Goal: Transaction & Acquisition: Download file/media

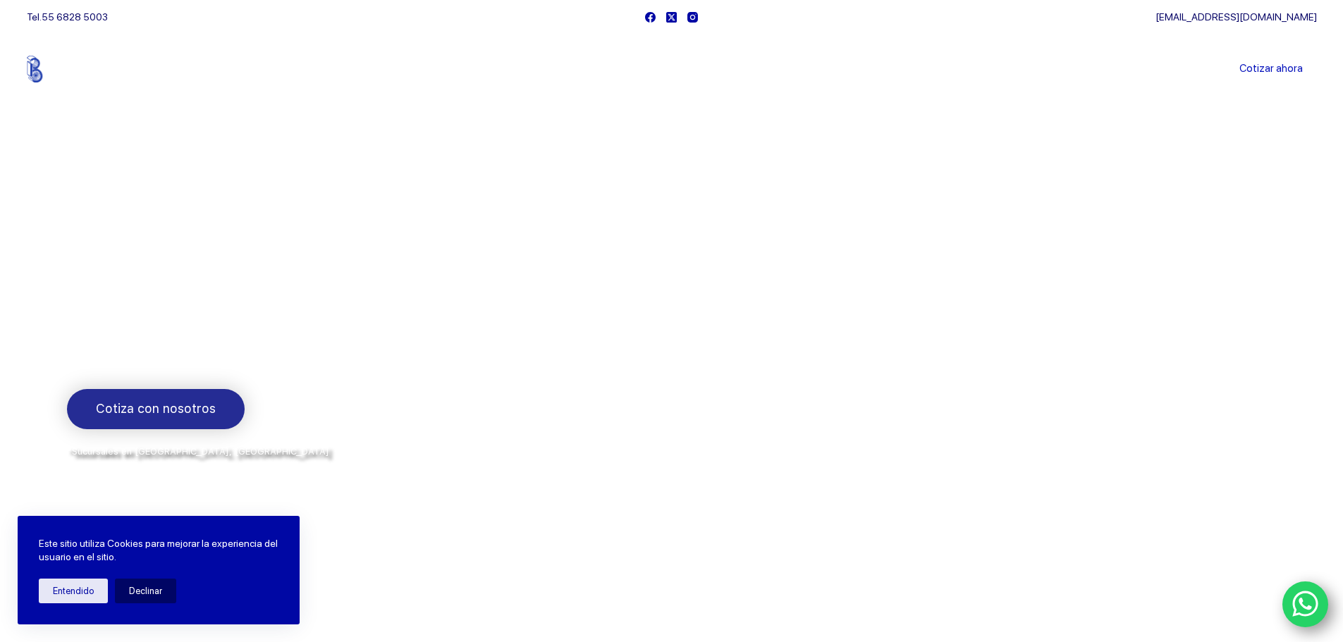
click at [152, 405] on span "Cotiza con nosotros" at bounding box center [156, 409] width 120 height 20
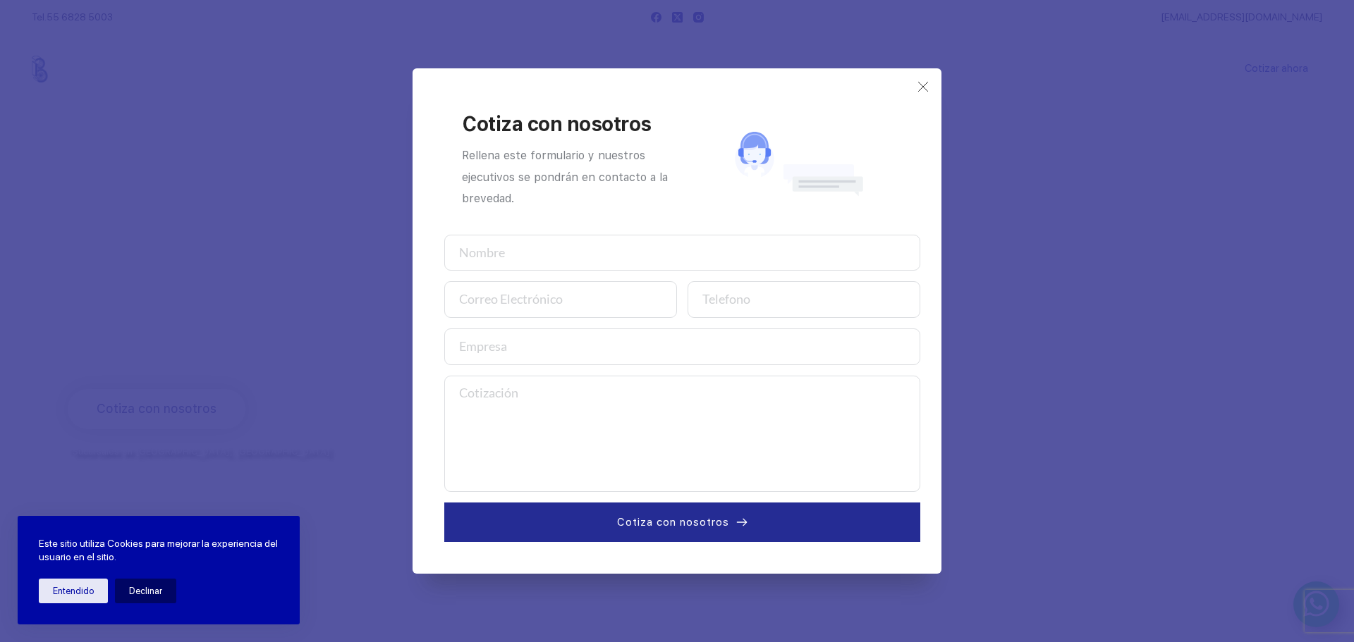
click at [1013, 294] on div "Cotiza con nosotros Rellena este formulario y nuestros ejecutivos se pondrán en…" at bounding box center [677, 321] width 1354 height 642
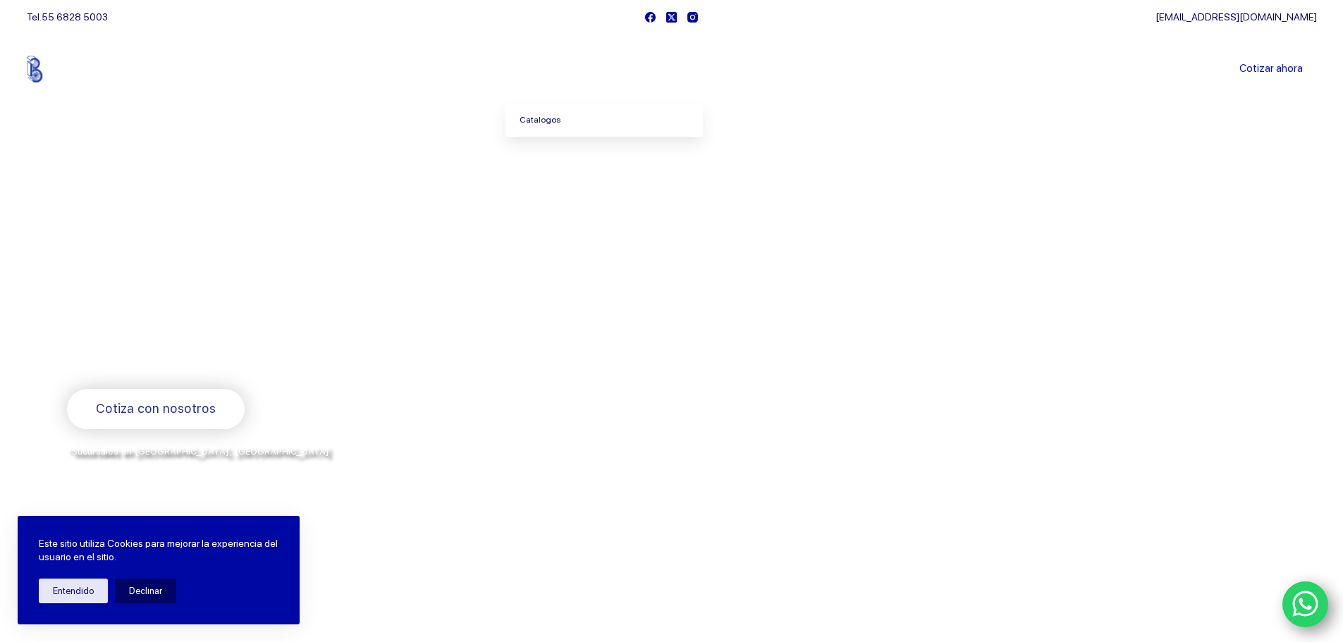
click at [549, 116] on link "Catalogos" at bounding box center [604, 120] width 197 height 32
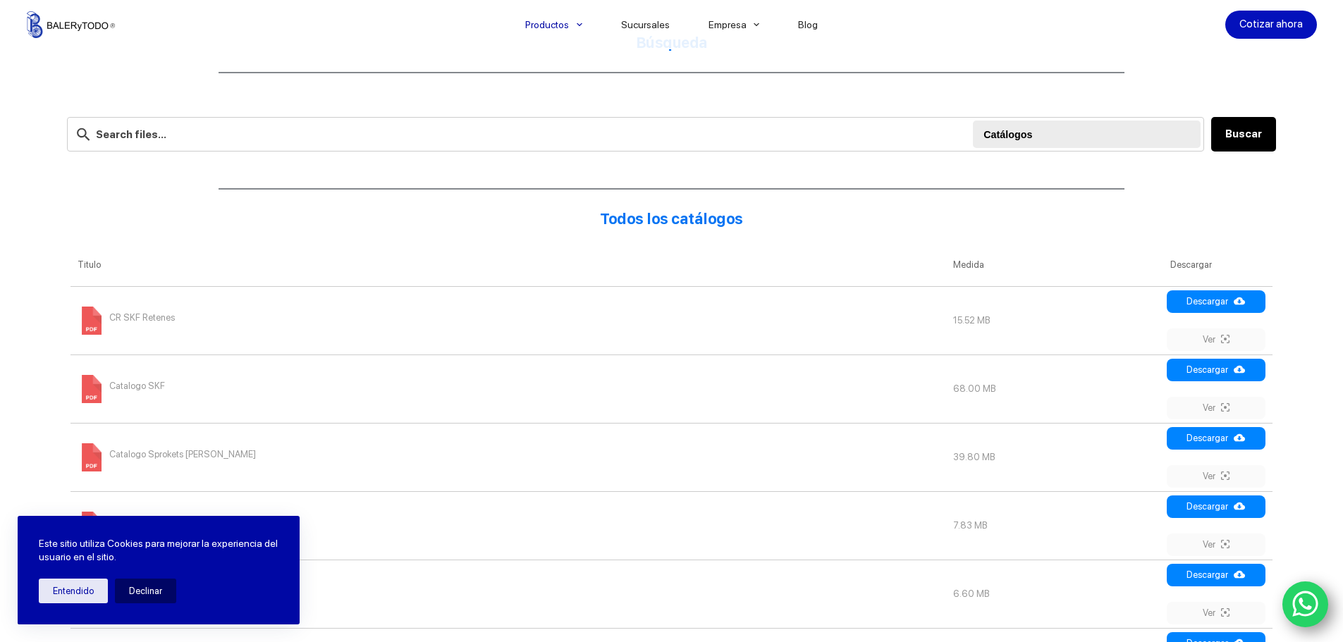
scroll to position [422, 0]
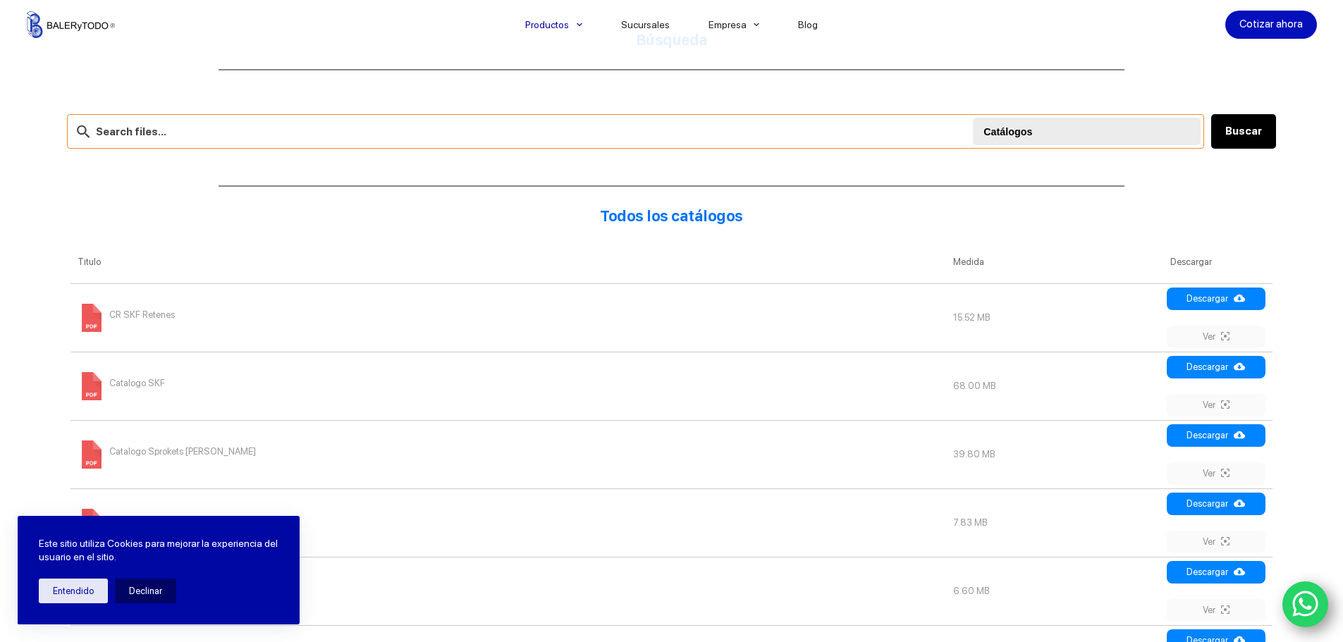
click at [541, 118] on input "text" at bounding box center [635, 131] width 1137 height 35
type input "rodamiento"
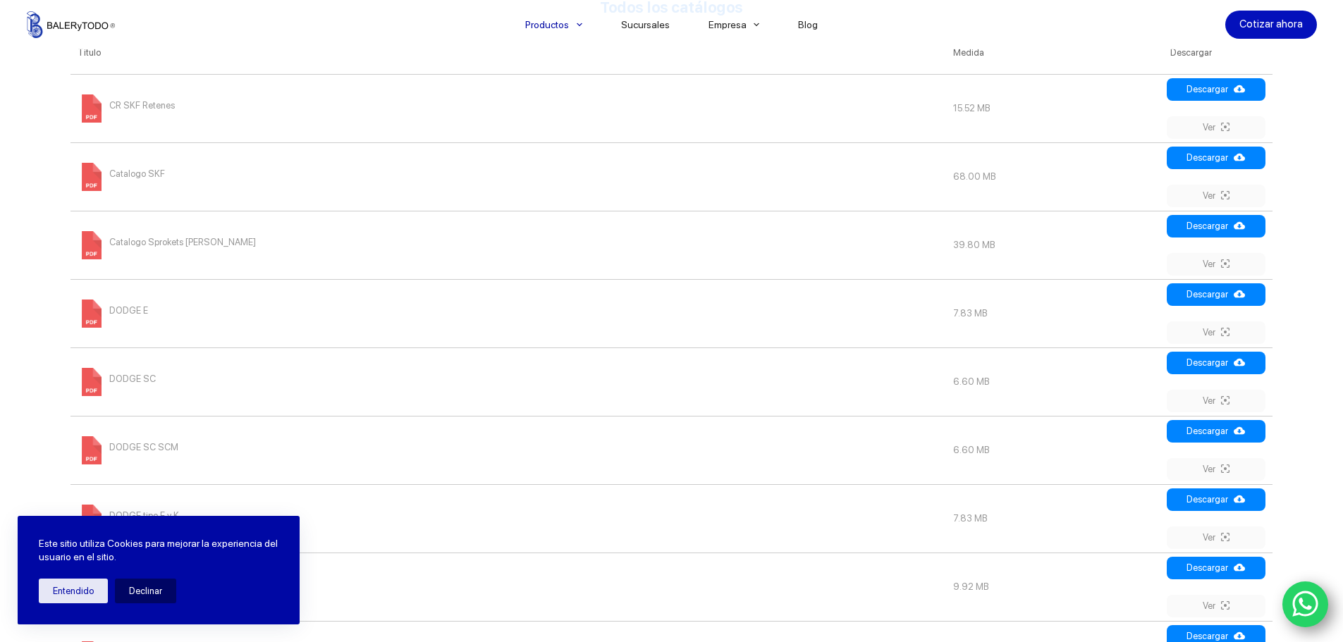
scroll to position [676, 0]
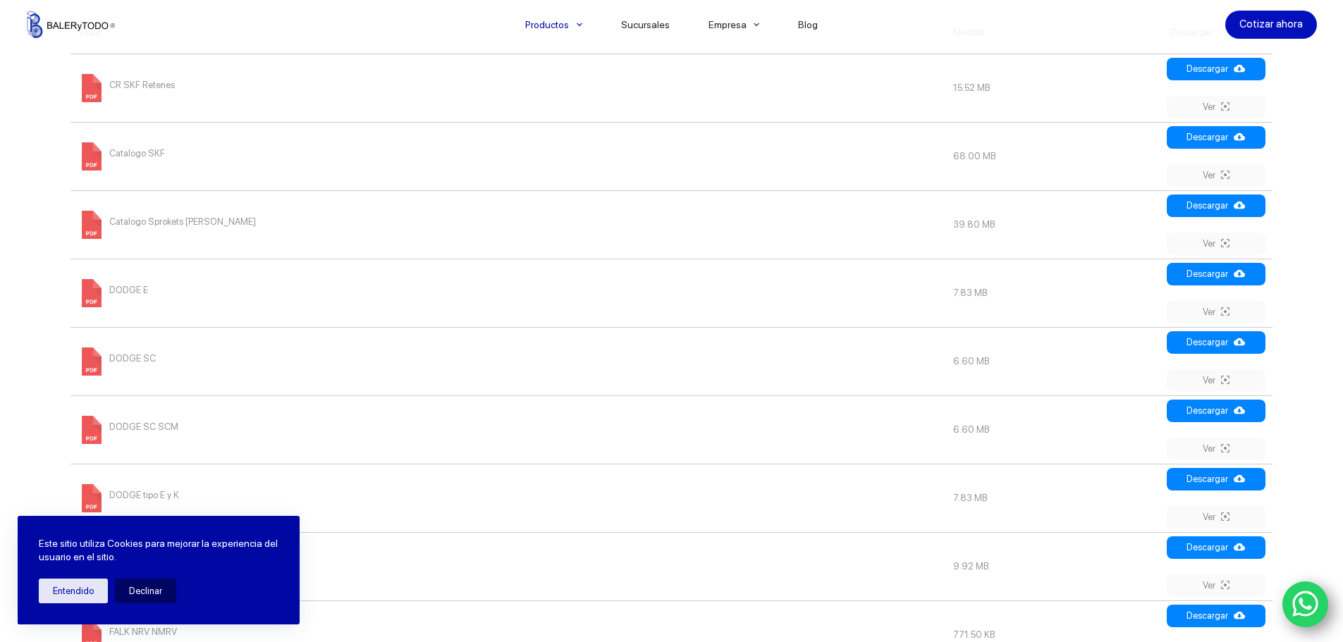
click at [128, 157] on span "Catalogo SKF" at bounding box center [137, 153] width 56 height 23
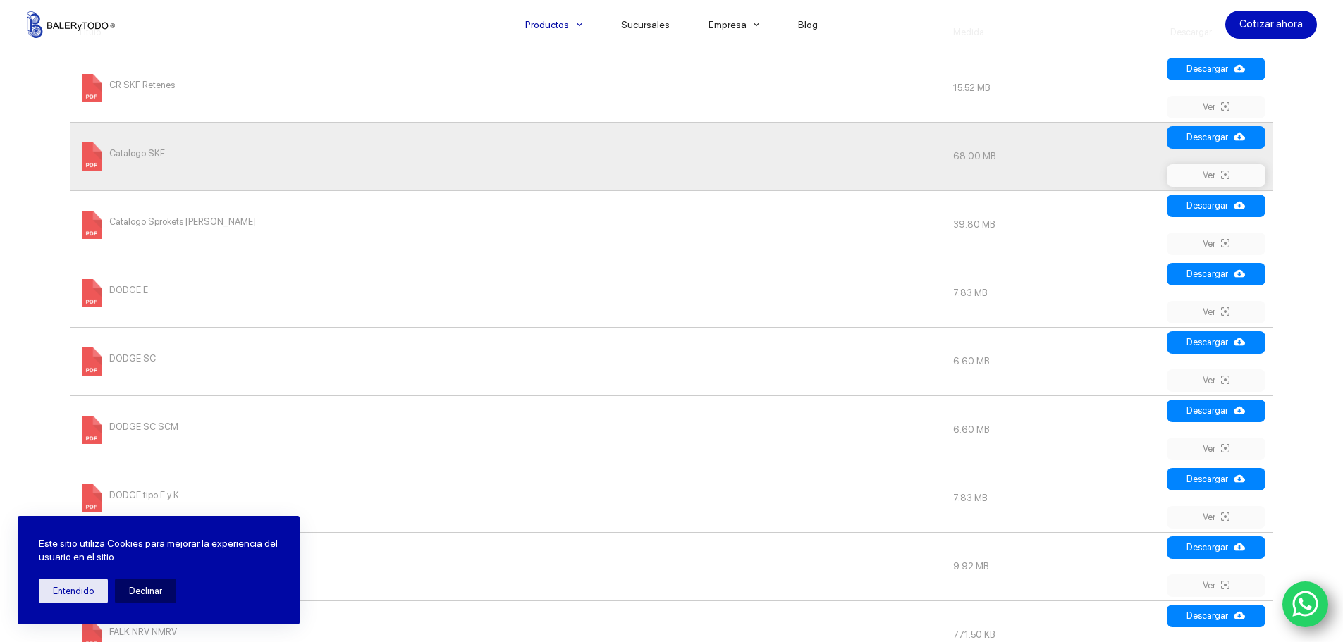
click at [1214, 176] on link "Ver" at bounding box center [1216, 175] width 99 height 23
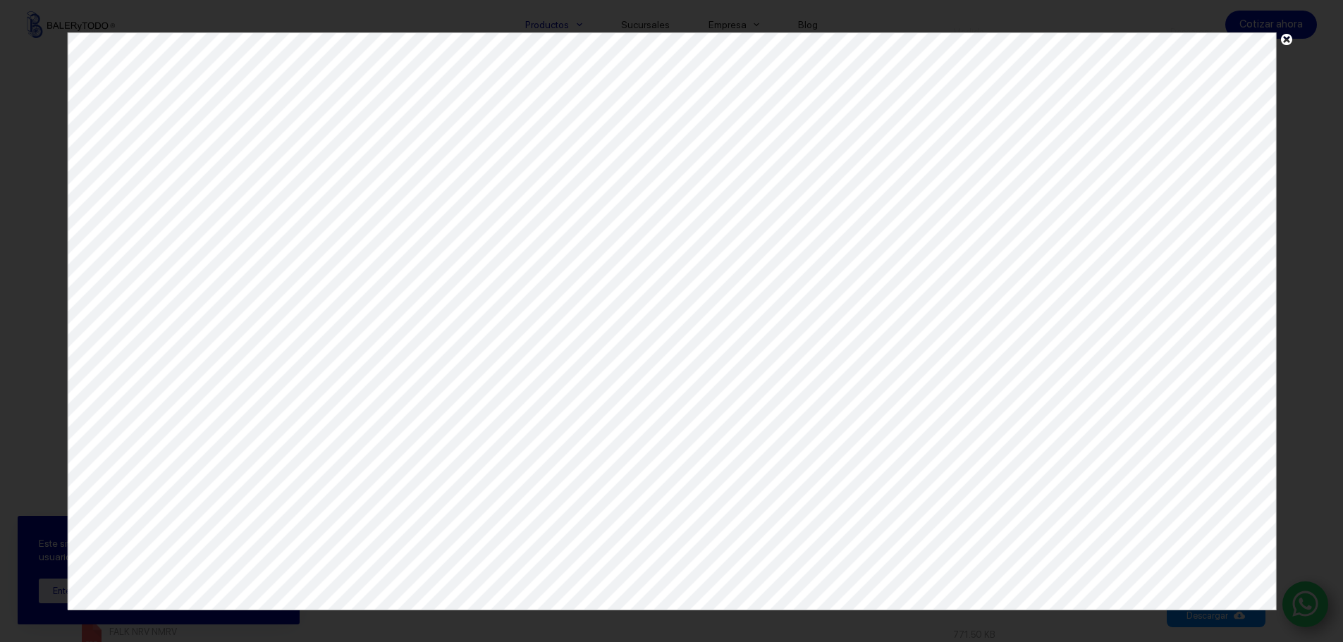
scroll to position [0, 0]
